Goal: Find specific page/section: Find specific page/section

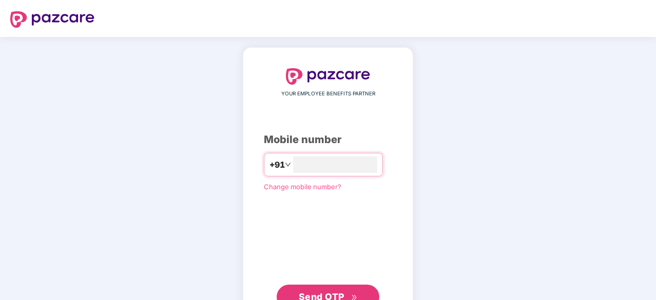
type input "**********"
click at [334, 282] on span "Send OTP" at bounding box center [322, 295] width 46 height 11
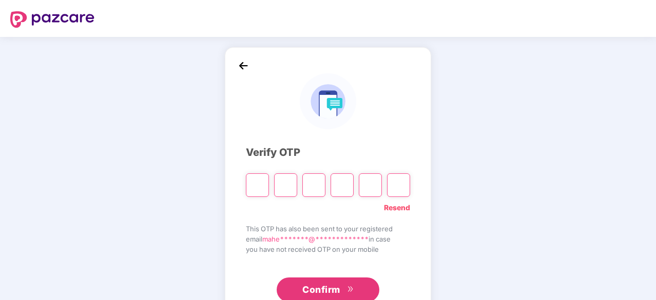
type input "*"
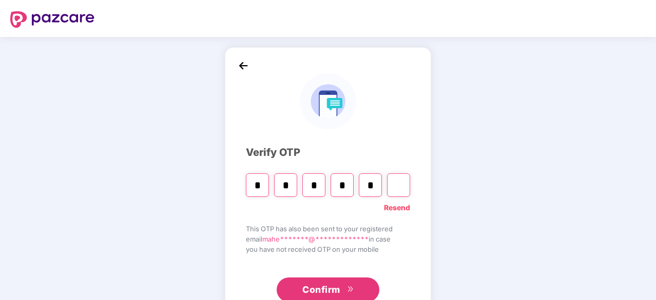
type input "*"
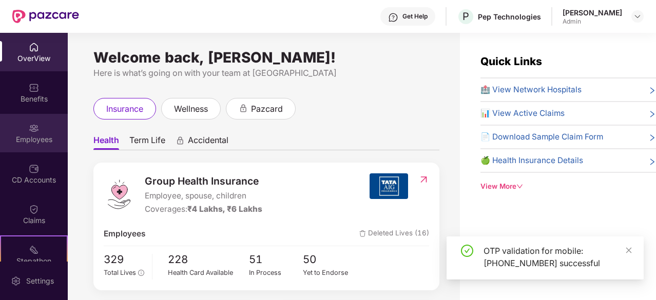
click at [32, 130] on img at bounding box center [34, 128] width 10 height 10
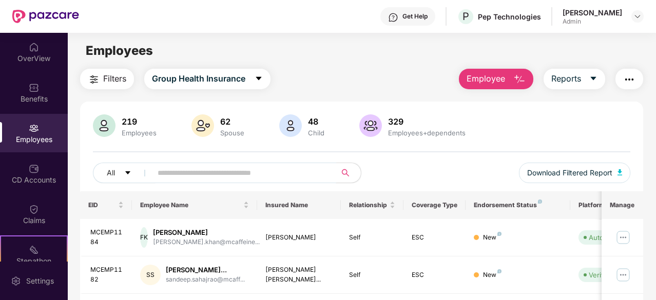
click at [199, 171] on input "text" at bounding box center [240, 172] width 165 height 15
type input "*******"
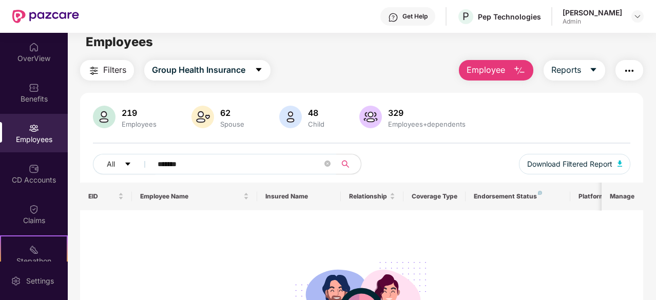
scroll to position [8, 0]
click at [326, 167] on icon "close-circle" at bounding box center [327, 164] width 6 height 6
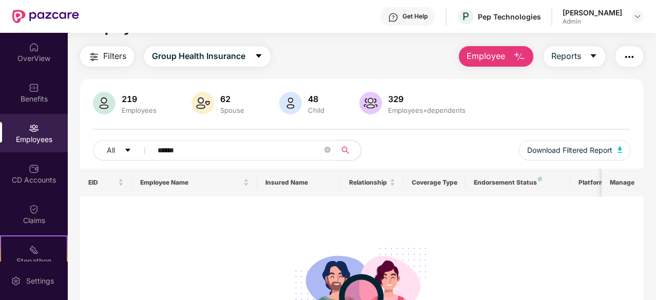
scroll to position [20, 0]
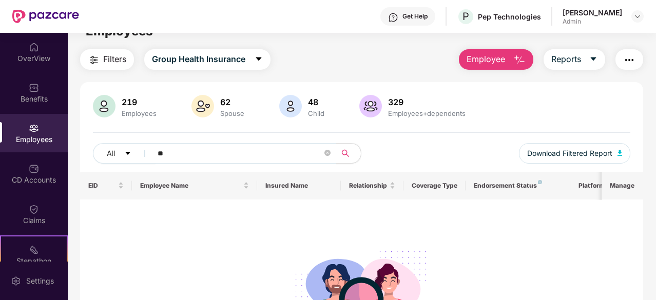
type input "*"
